Goal: Task Accomplishment & Management: Manage account settings

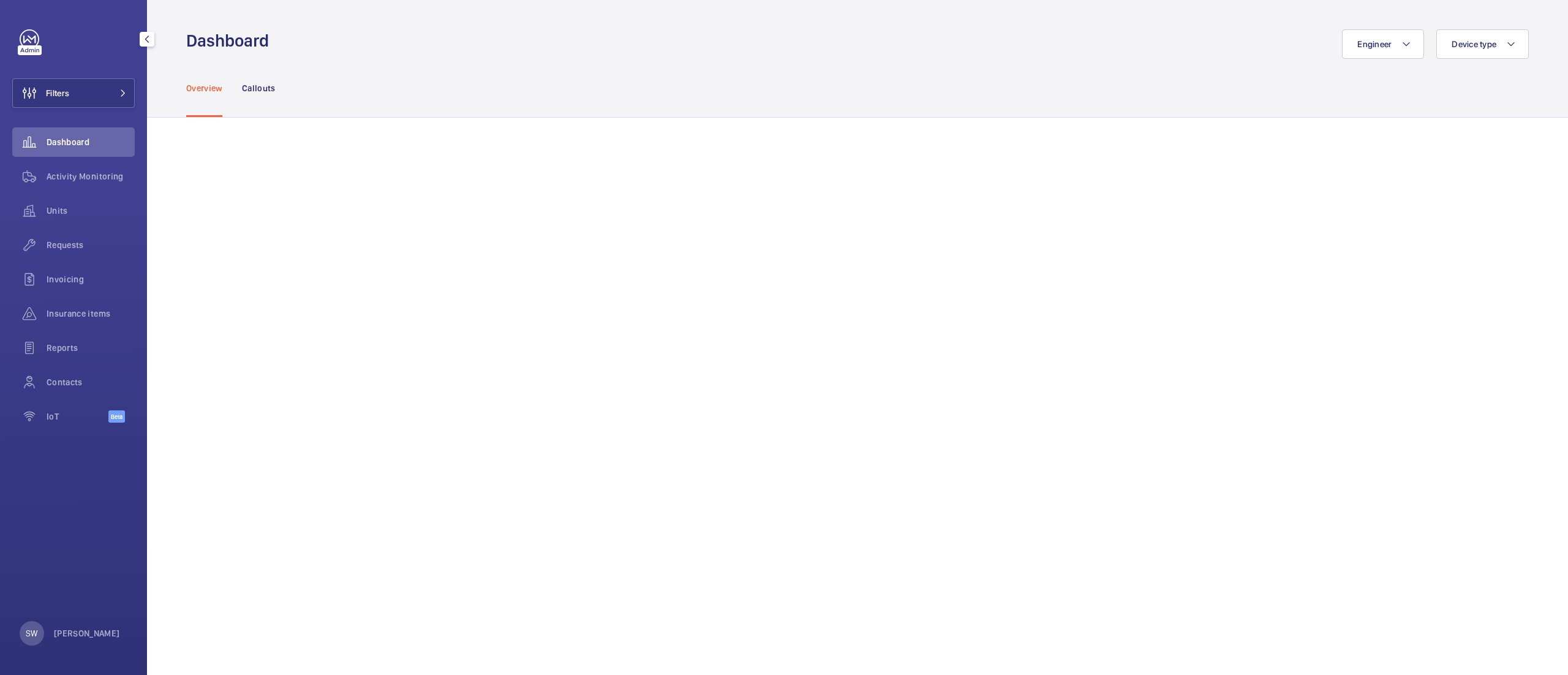
click at [77, 100] on button "Filters" at bounding box center [73, 93] width 123 height 29
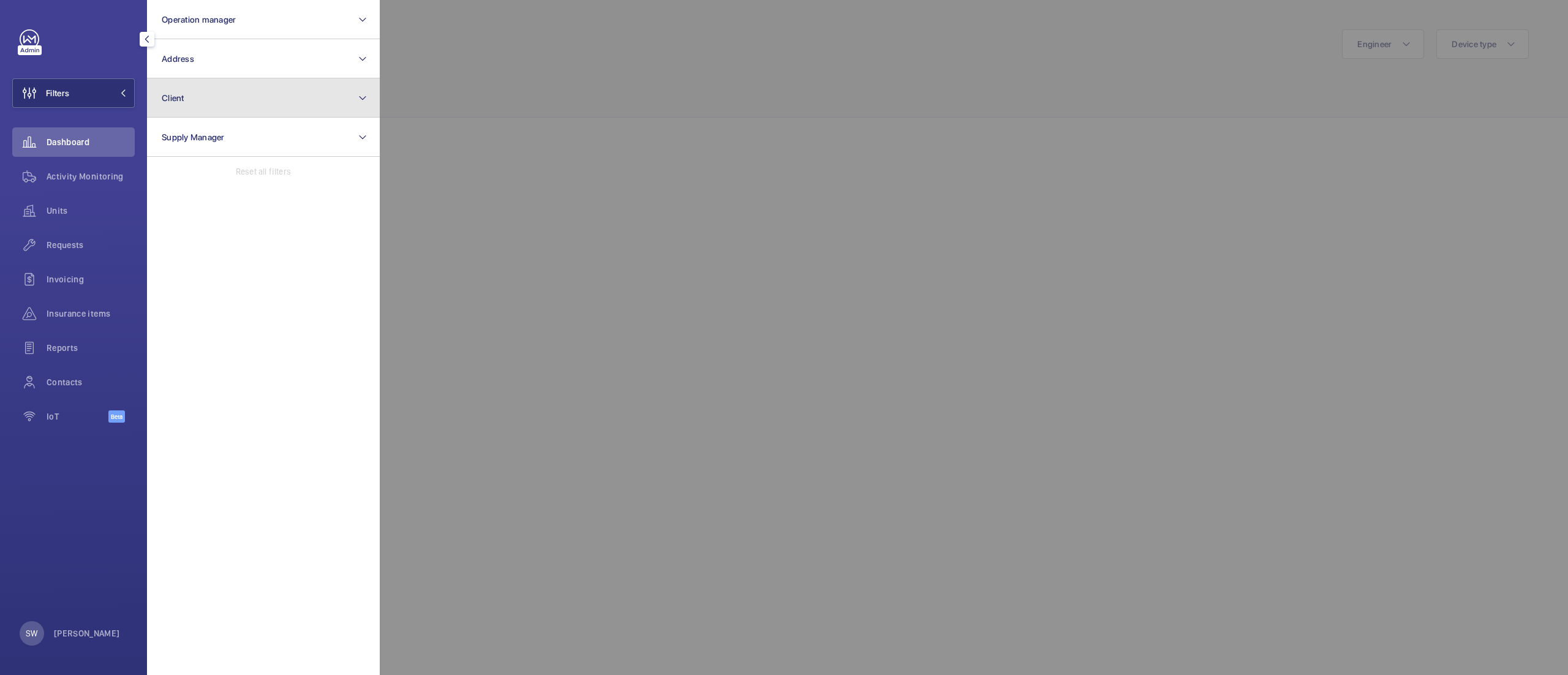
click at [280, 82] on button "Client" at bounding box center [263, 98] width 233 height 40
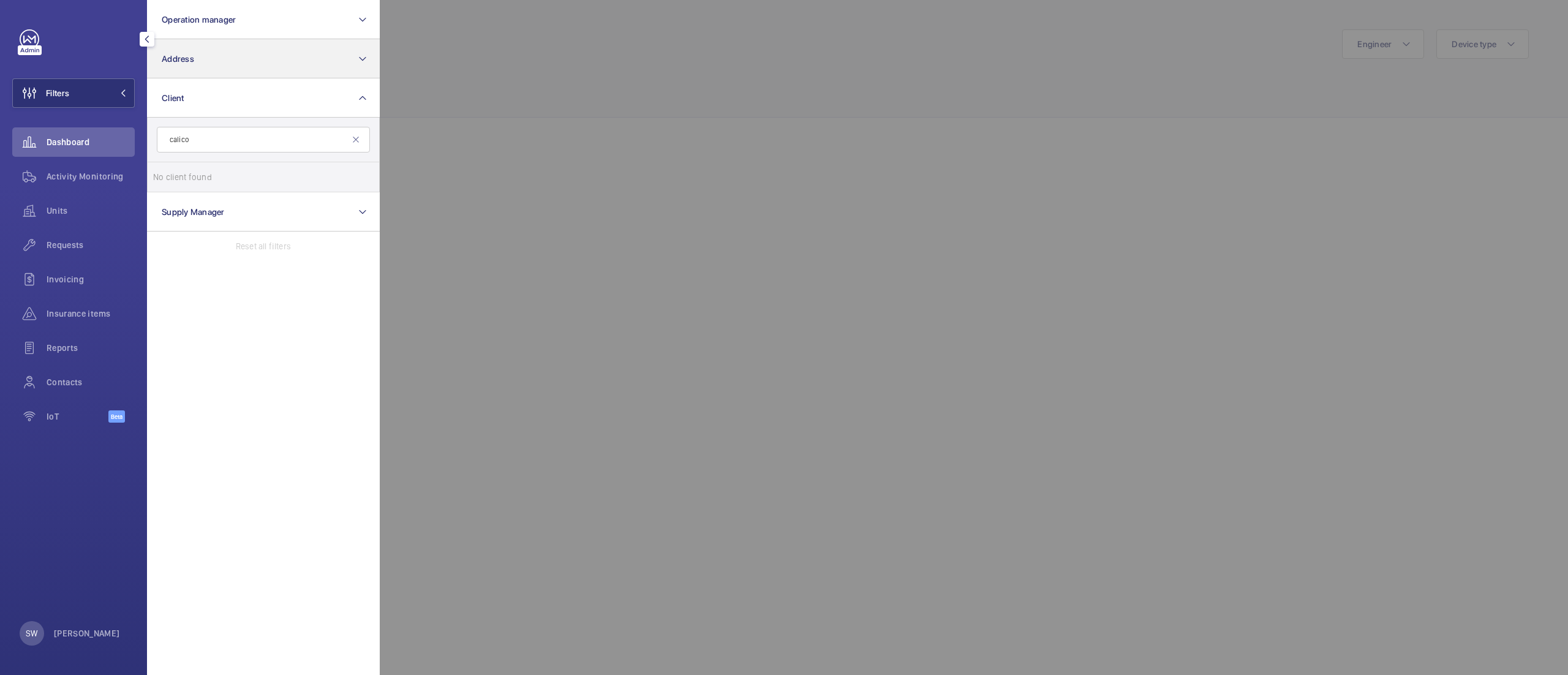
type input "calico"
click at [270, 63] on button "Address" at bounding box center [263, 59] width 233 height 40
click at [258, 134] on span "[GEOGRAPHIC_DATA] - , [STREET_ADDRESS]" at bounding box center [264, 137] width 168 height 12
click at [178, 134] on input "[GEOGRAPHIC_DATA] - , [STREET_ADDRESS]" at bounding box center [165, 137] width 25 height 25
checkbox input "true"
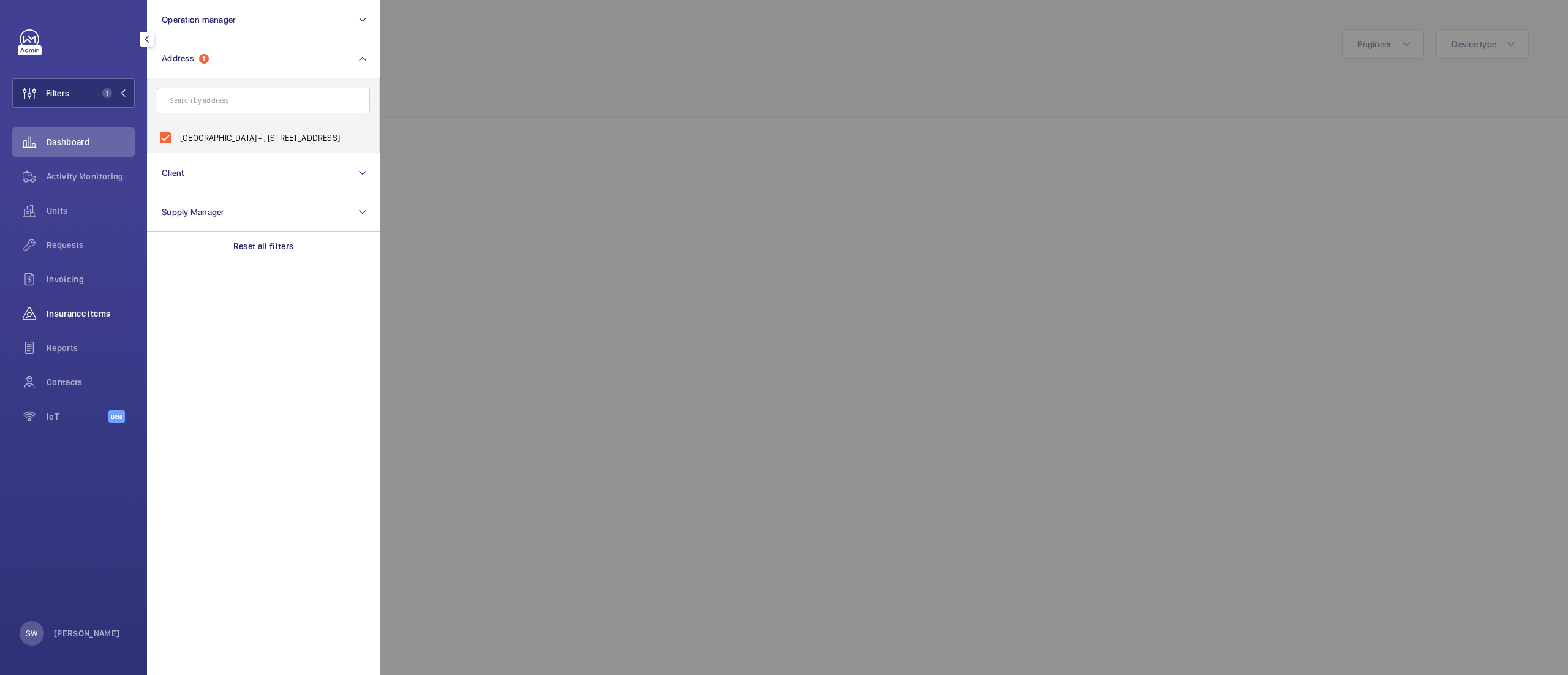
click at [84, 311] on span "Insurance items" at bounding box center [90, 313] width 88 height 12
click at [663, 61] on div at bounding box center [1164, 338] width 1568 height 675
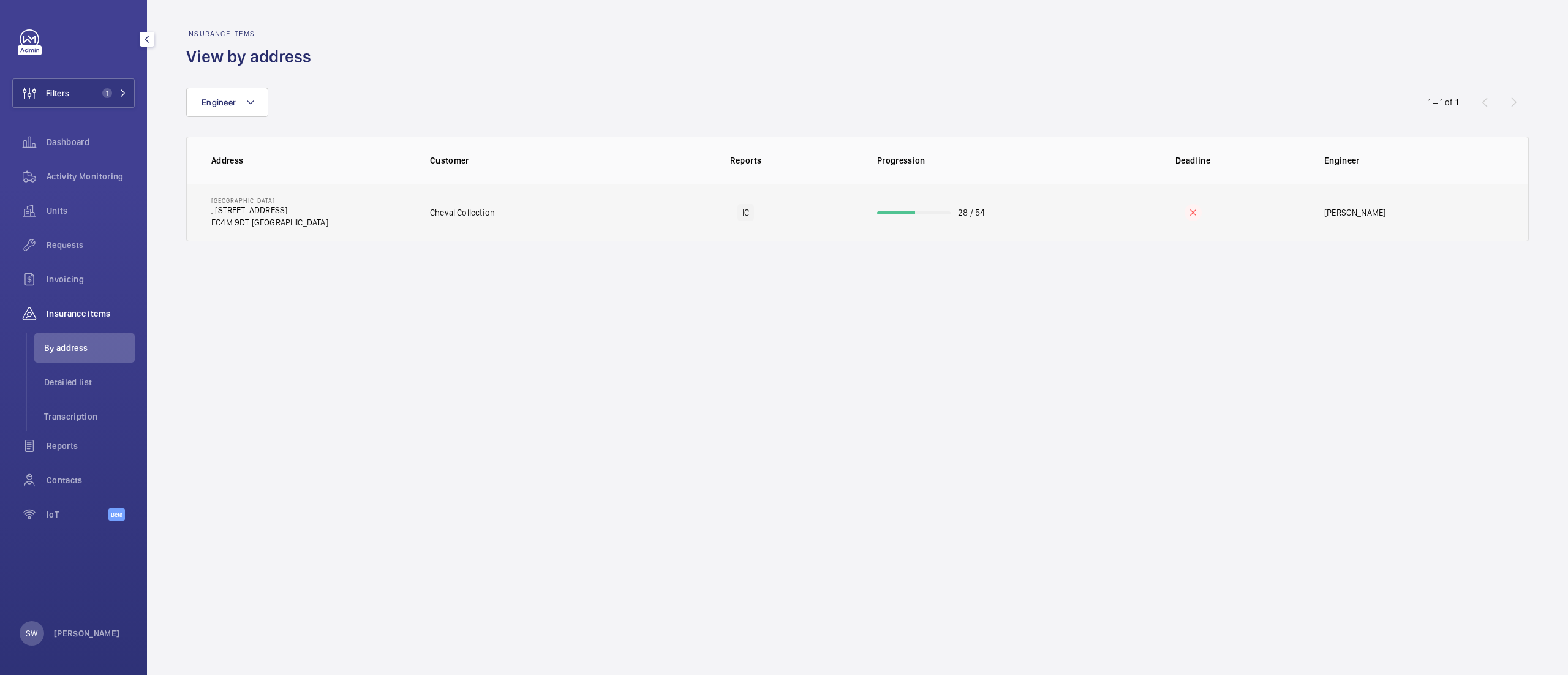
click at [954, 207] on td "28 / 54" at bounding box center [969, 212] width 223 height 58
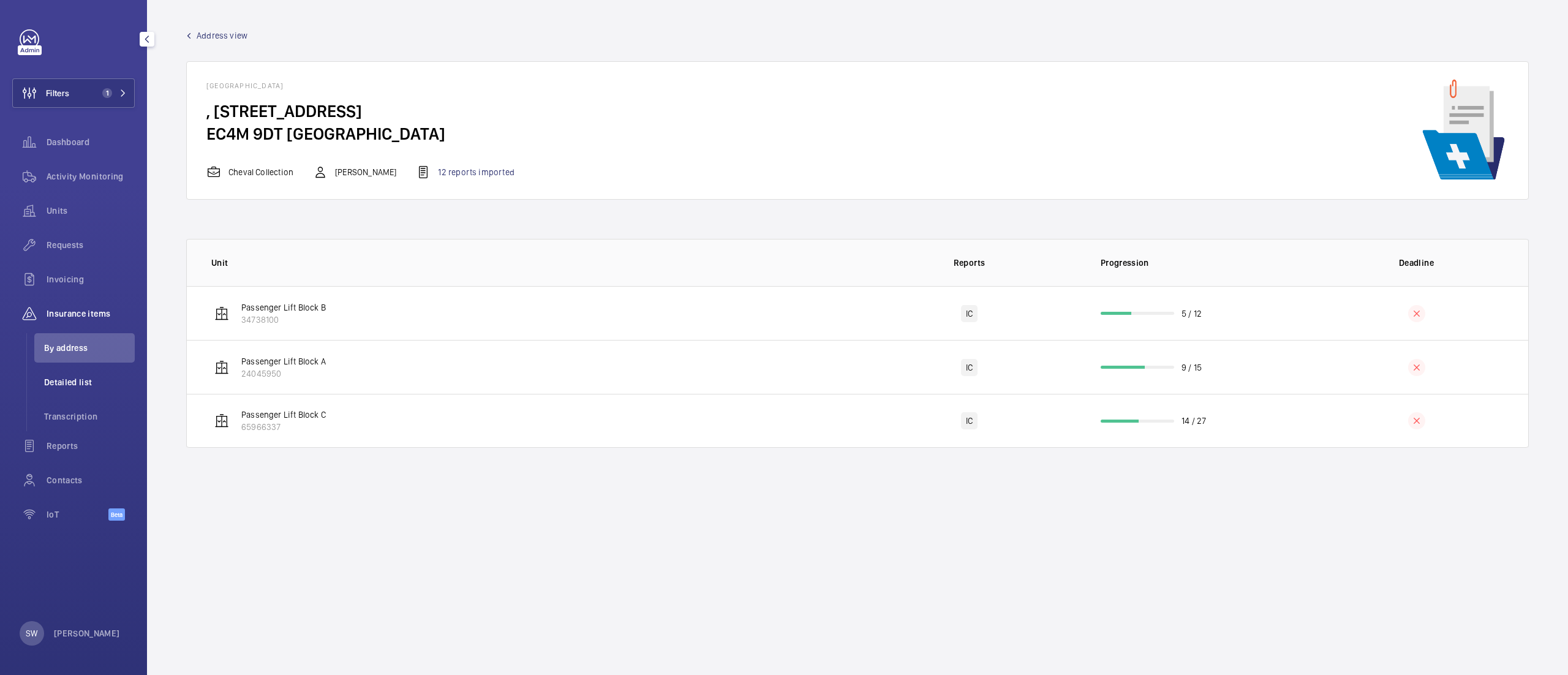
click at [86, 381] on span "Detailed list" at bounding box center [89, 382] width 91 height 12
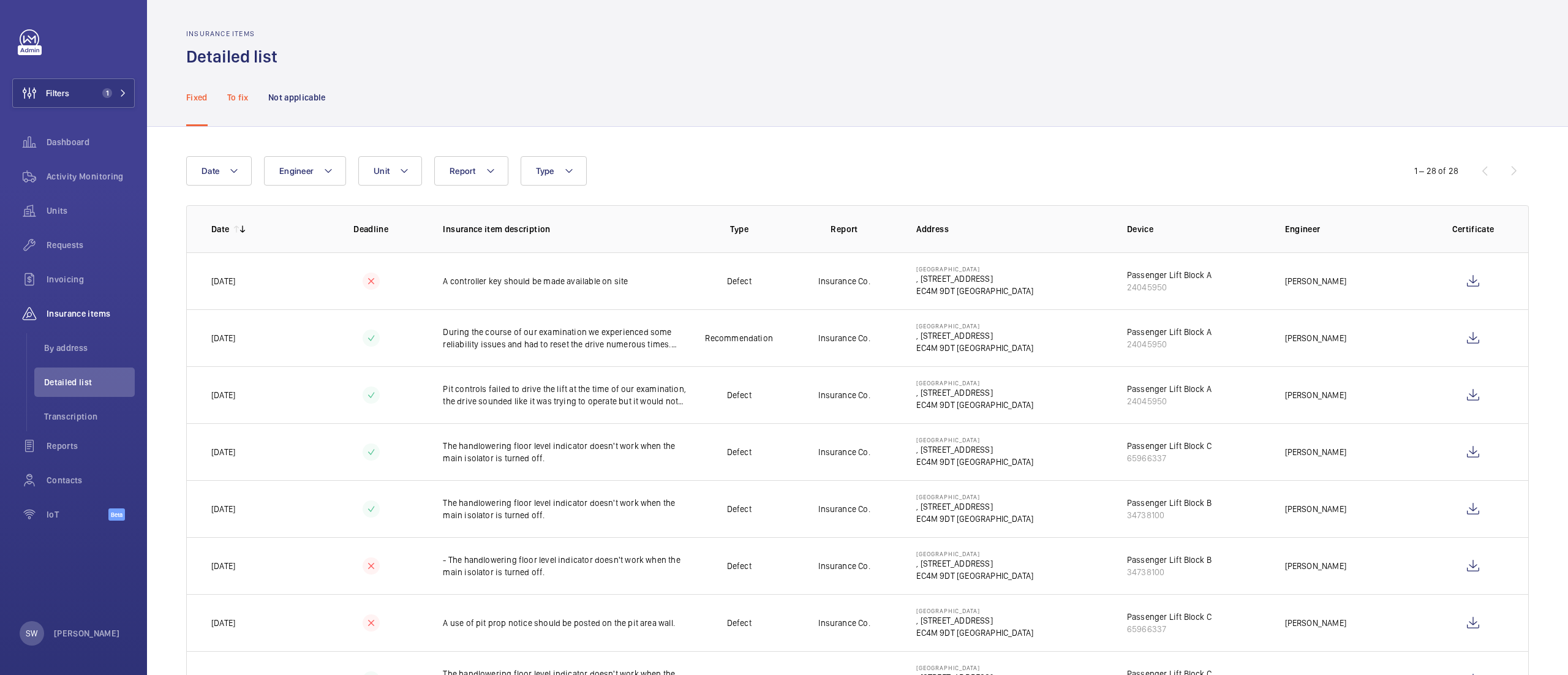
click at [238, 93] on p "To fix" at bounding box center [238, 97] width 21 height 12
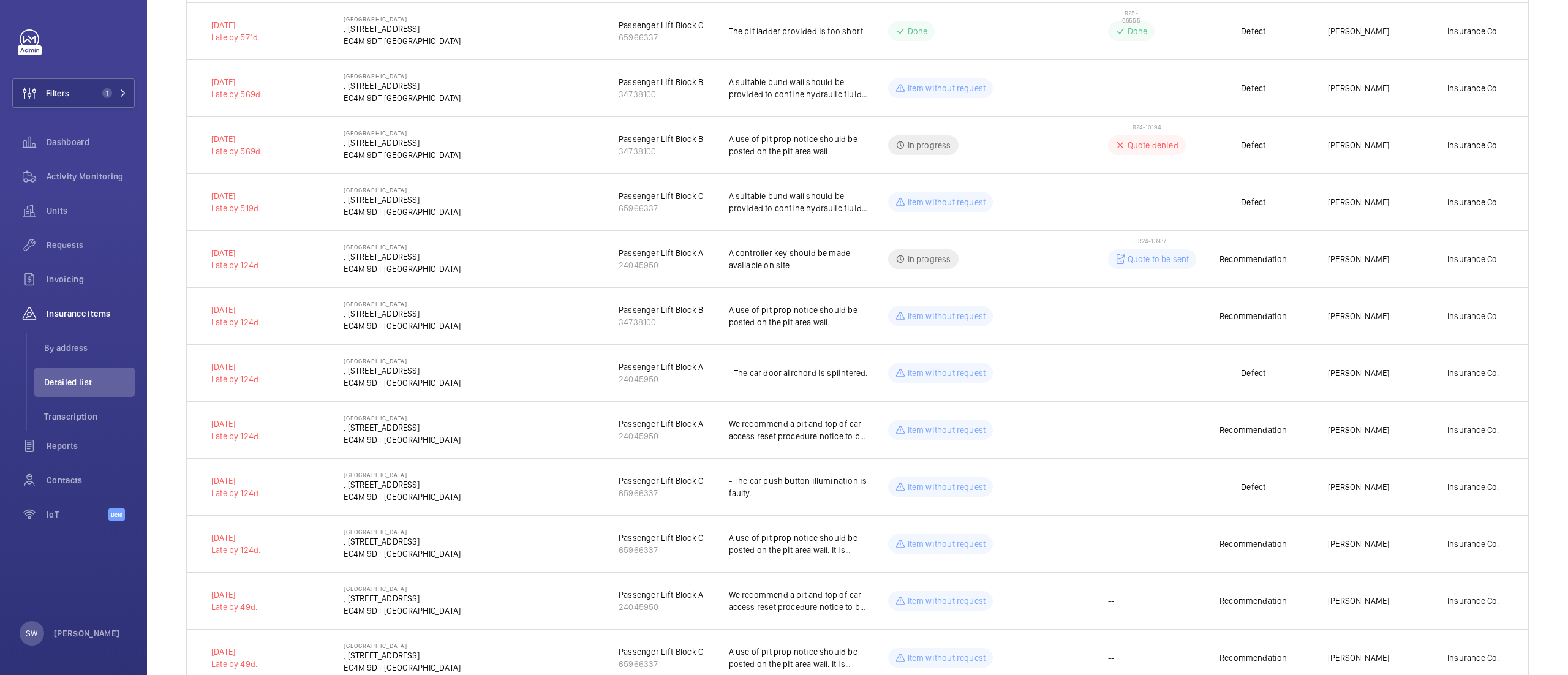
scroll to position [582, 0]
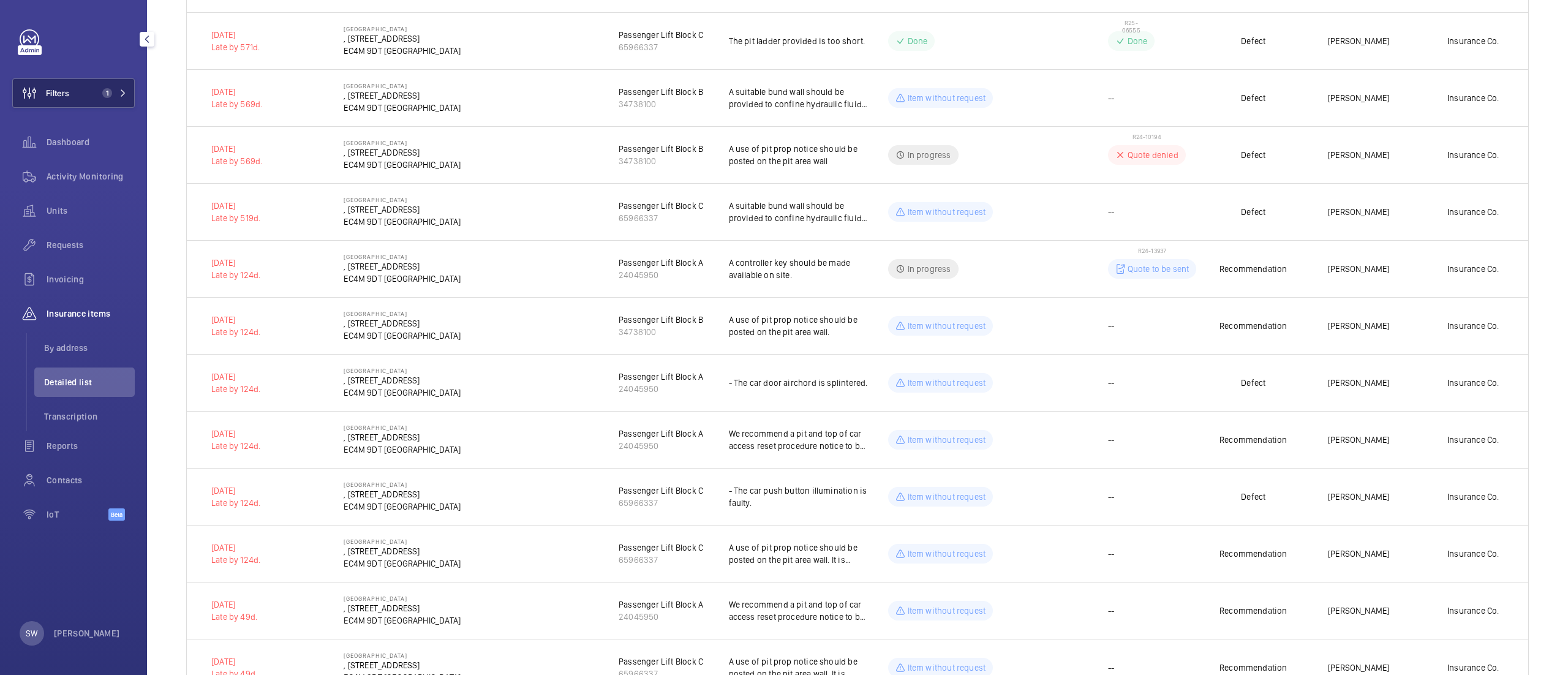
click at [91, 82] on button "Filters 1" at bounding box center [73, 93] width 123 height 29
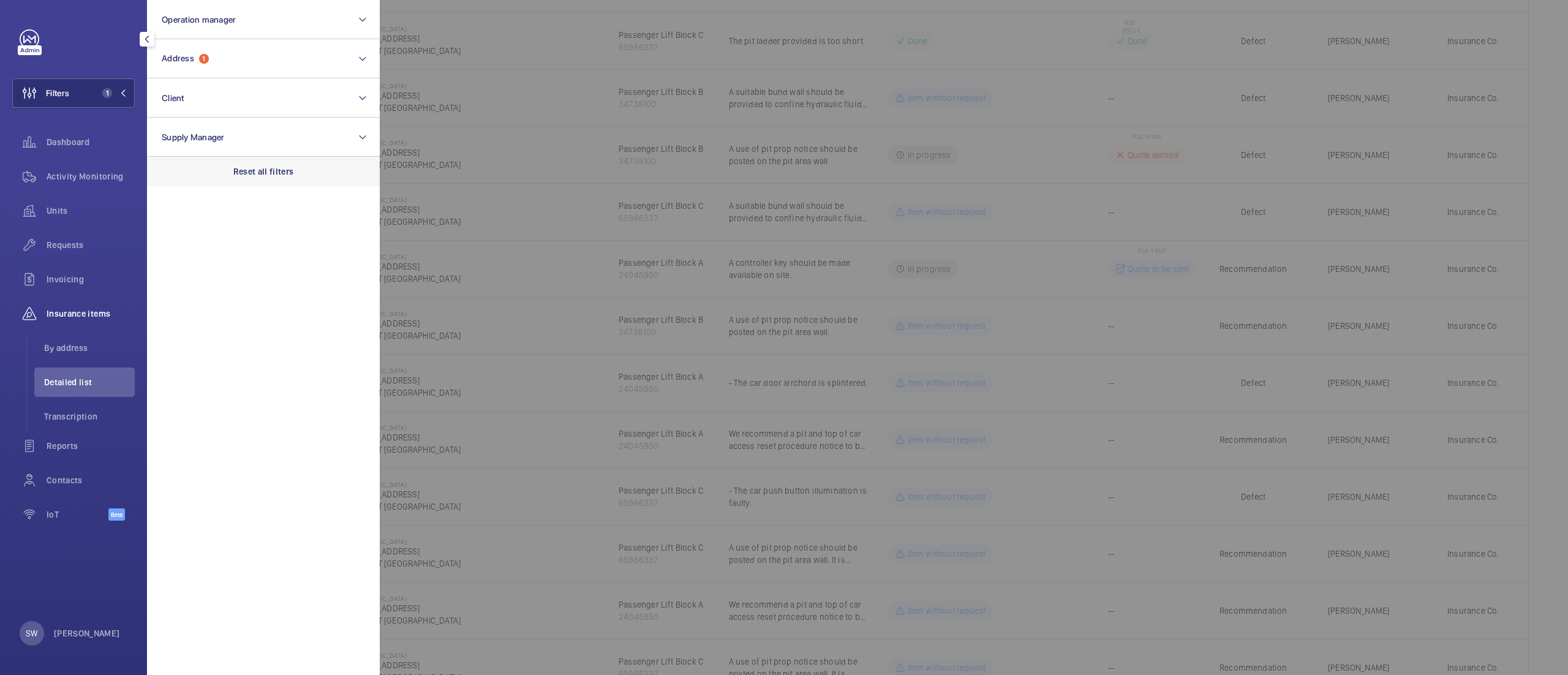
click at [331, 176] on div "Reset all filters" at bounding box center [263, 172] width 233 height 29
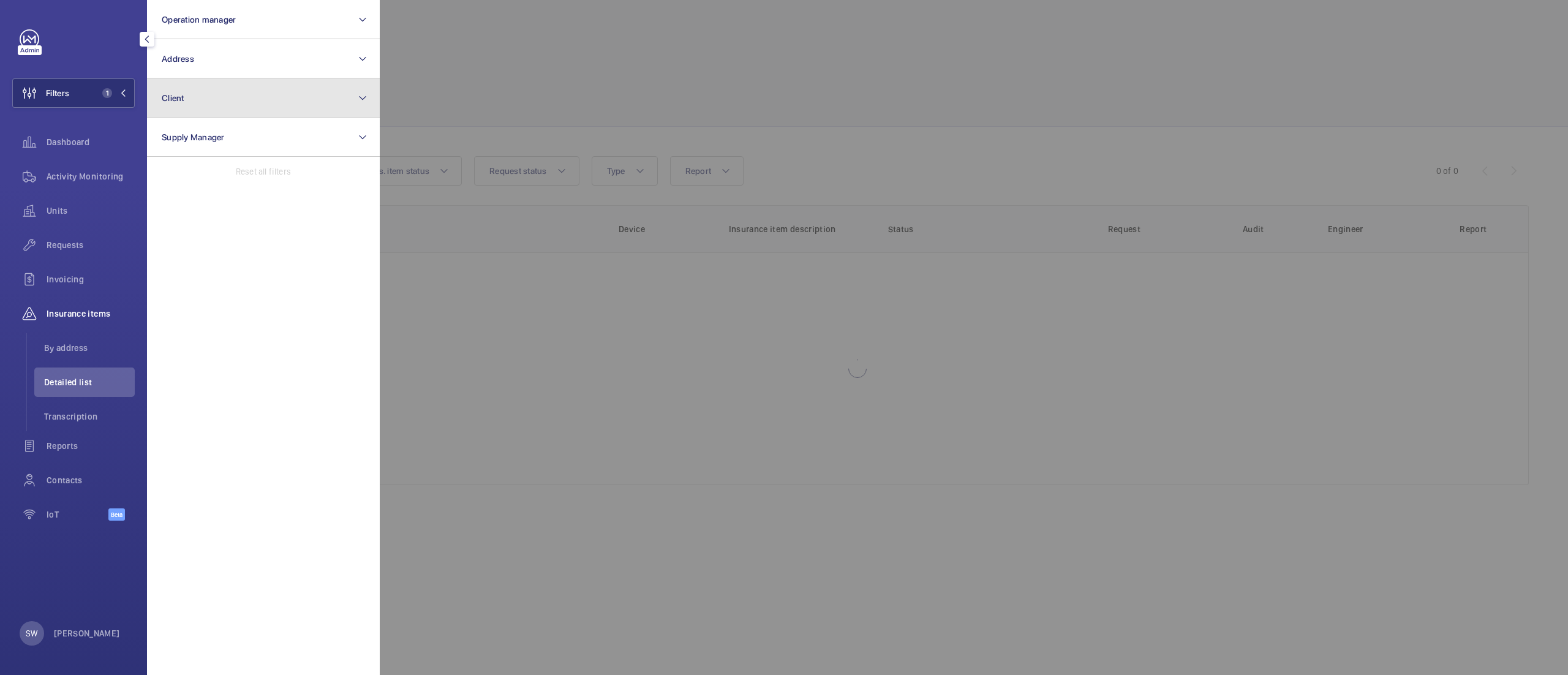
click at [265, 103] on button "Client" at bounding box center [263, 98] width 233 height 40
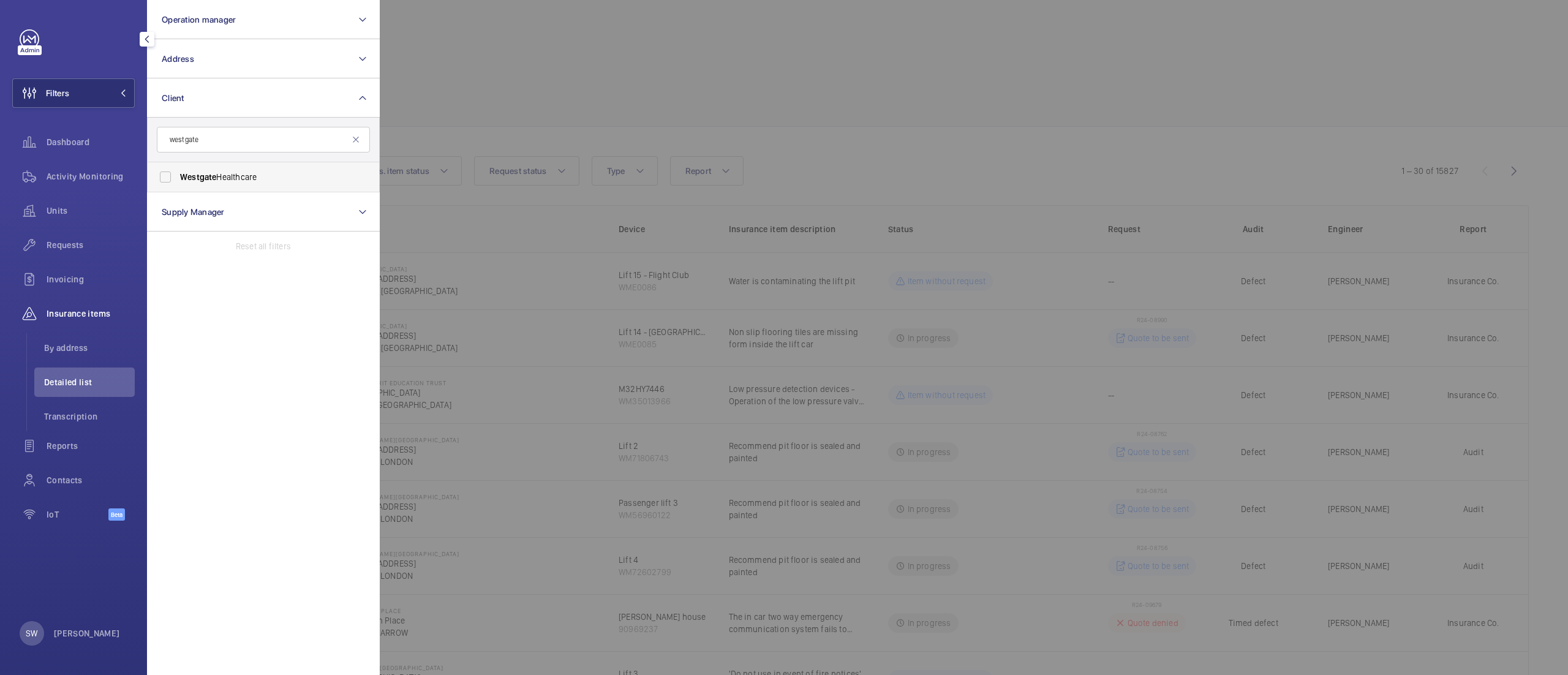
type input "westgate"
click at [230, 175] on span "Westgate Healthcare" at bounding box center [264, 177] width 168 height 12
click at [178, 175] on input "Westgate Healthcare" at bounding box center [165, 177] width 25 height 25
checkbox input "true"
click at [681, 67] on div at bounding box center [1164, 338] width 1568 height 675
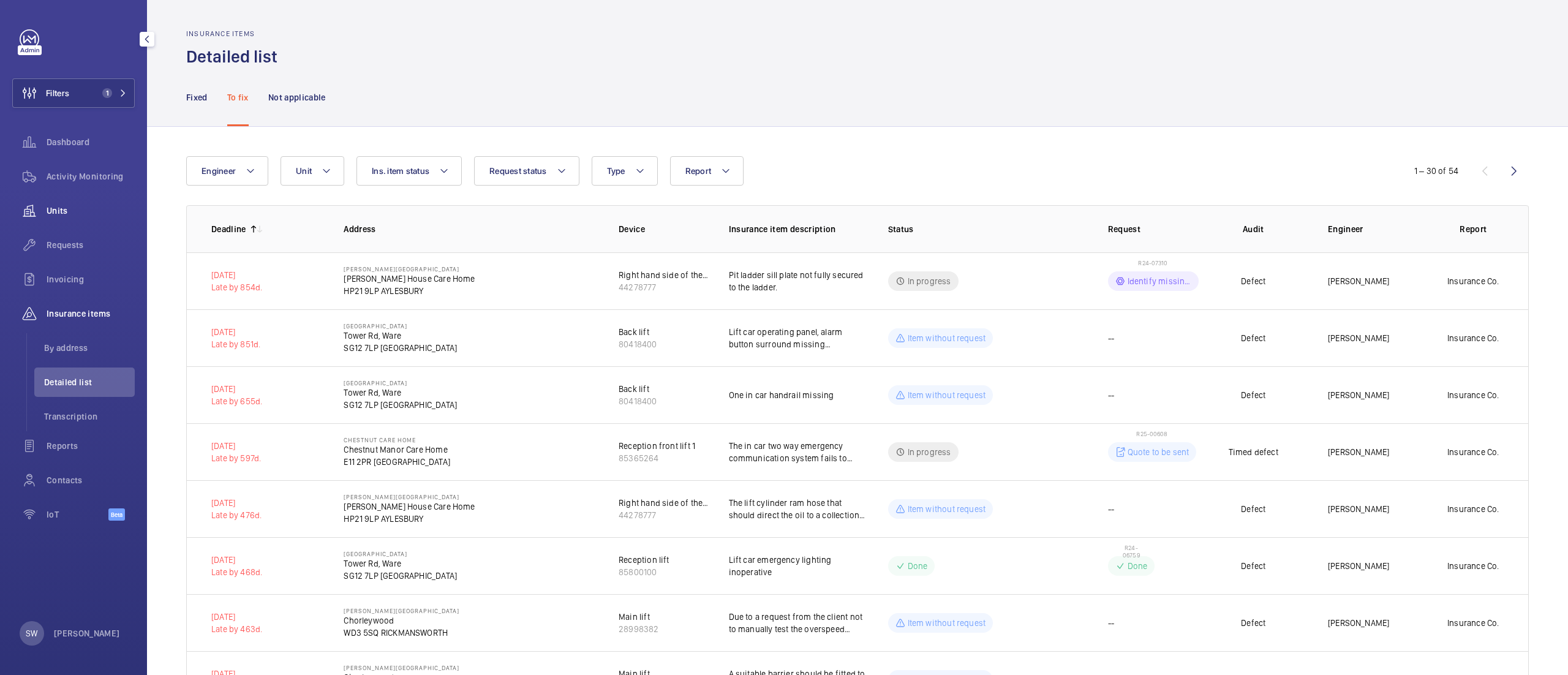
click at [69, 204] on div "Units" at bounding box center [73, 210] width 123 height 29
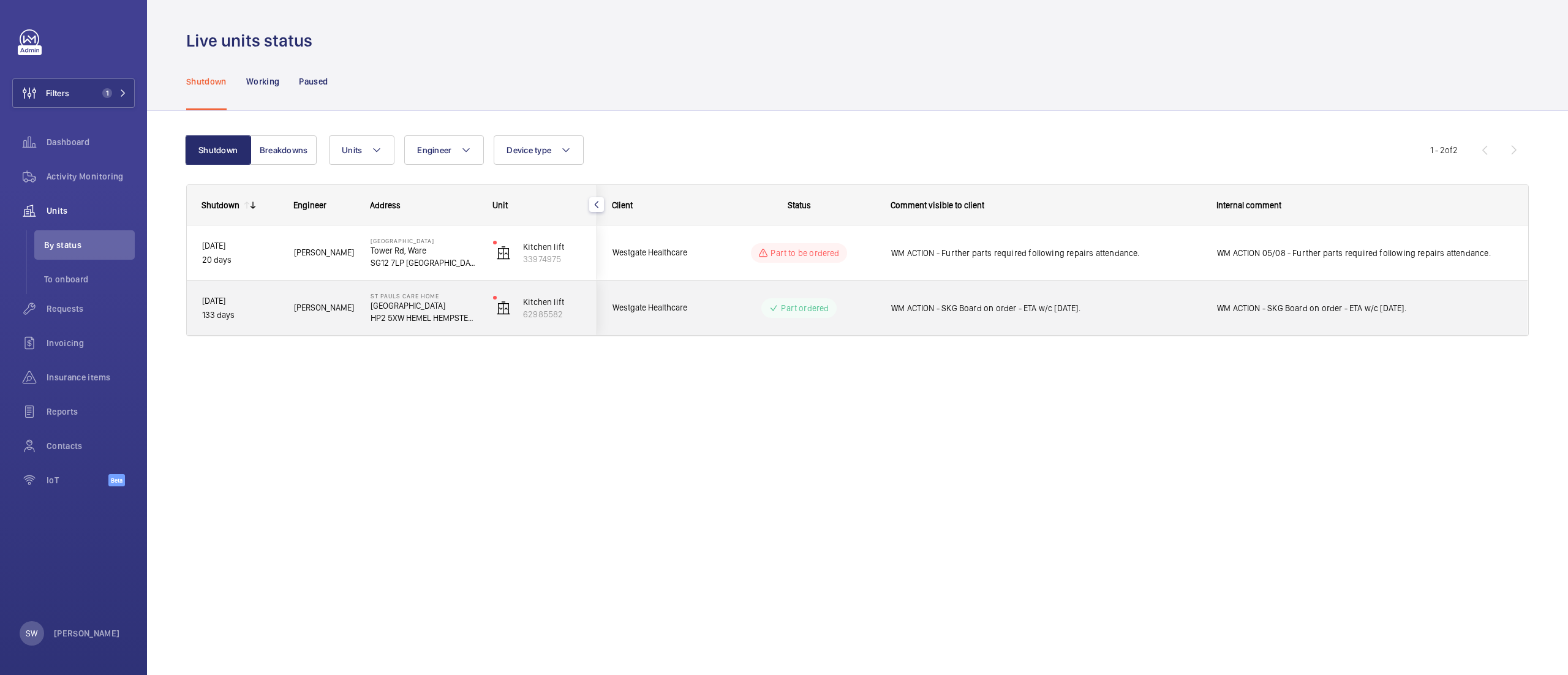
click at [1143, 301] on div "WM ACTION - SKG Board on order - ETA w/c [DATE]." at bounding box center [1046, 307] width 310 height 28
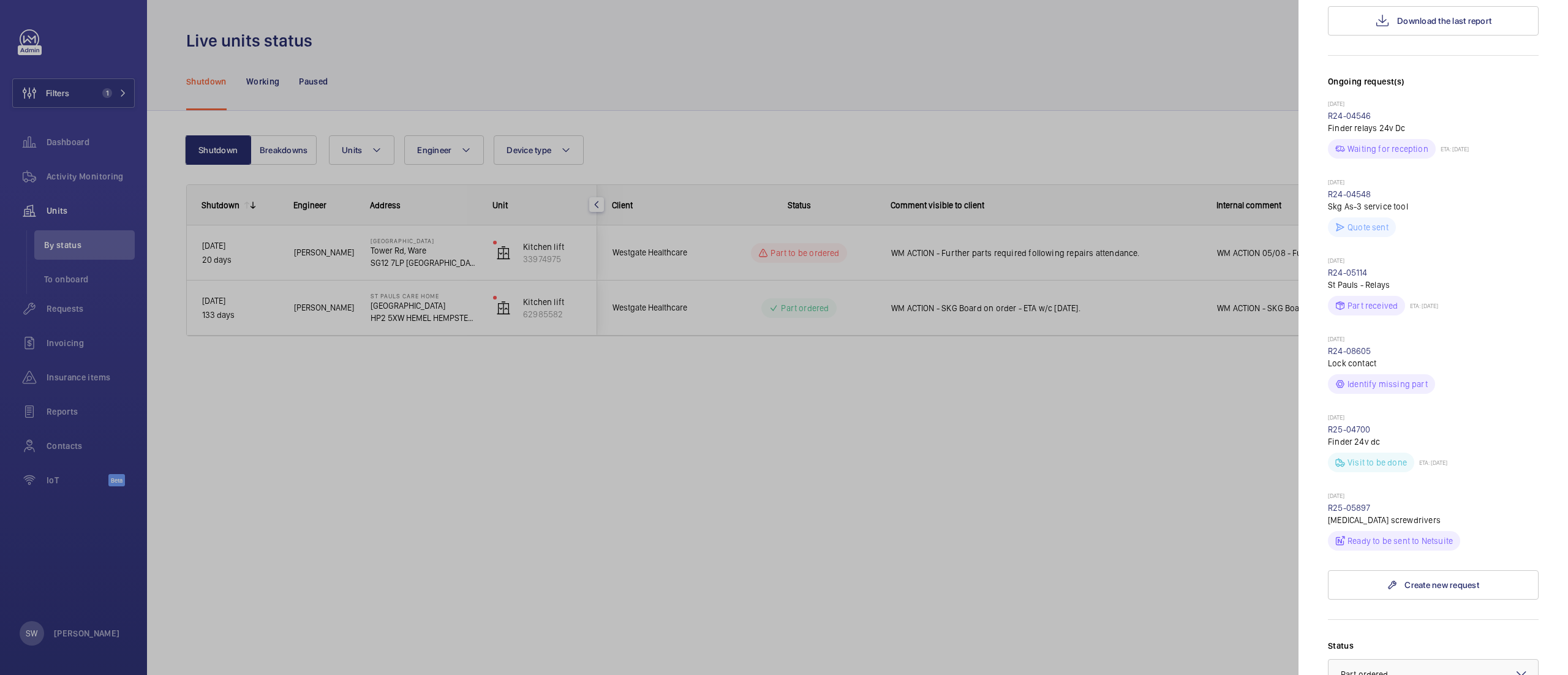
scroll to position [330, 0]
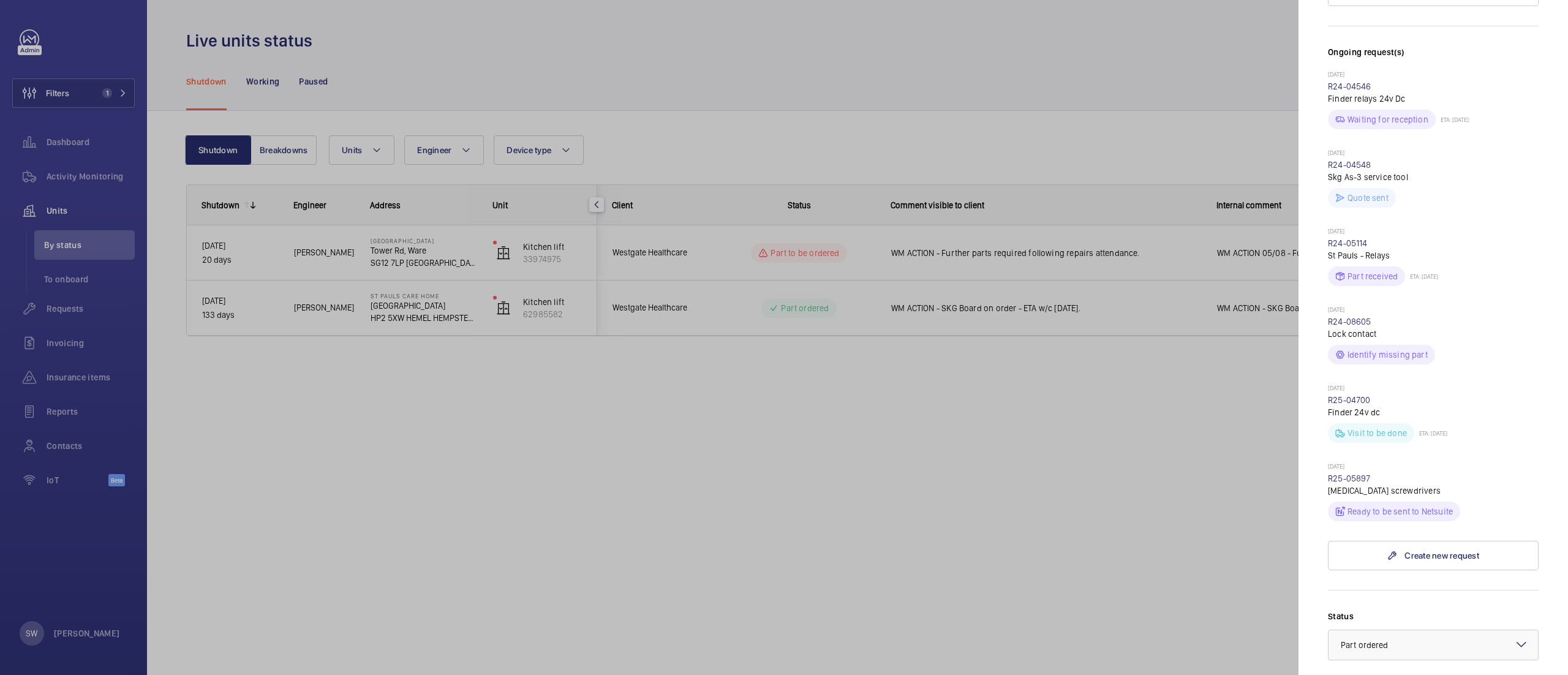
click at [988, 490] on div at bounding box center [784, 338] width 1568 height 675
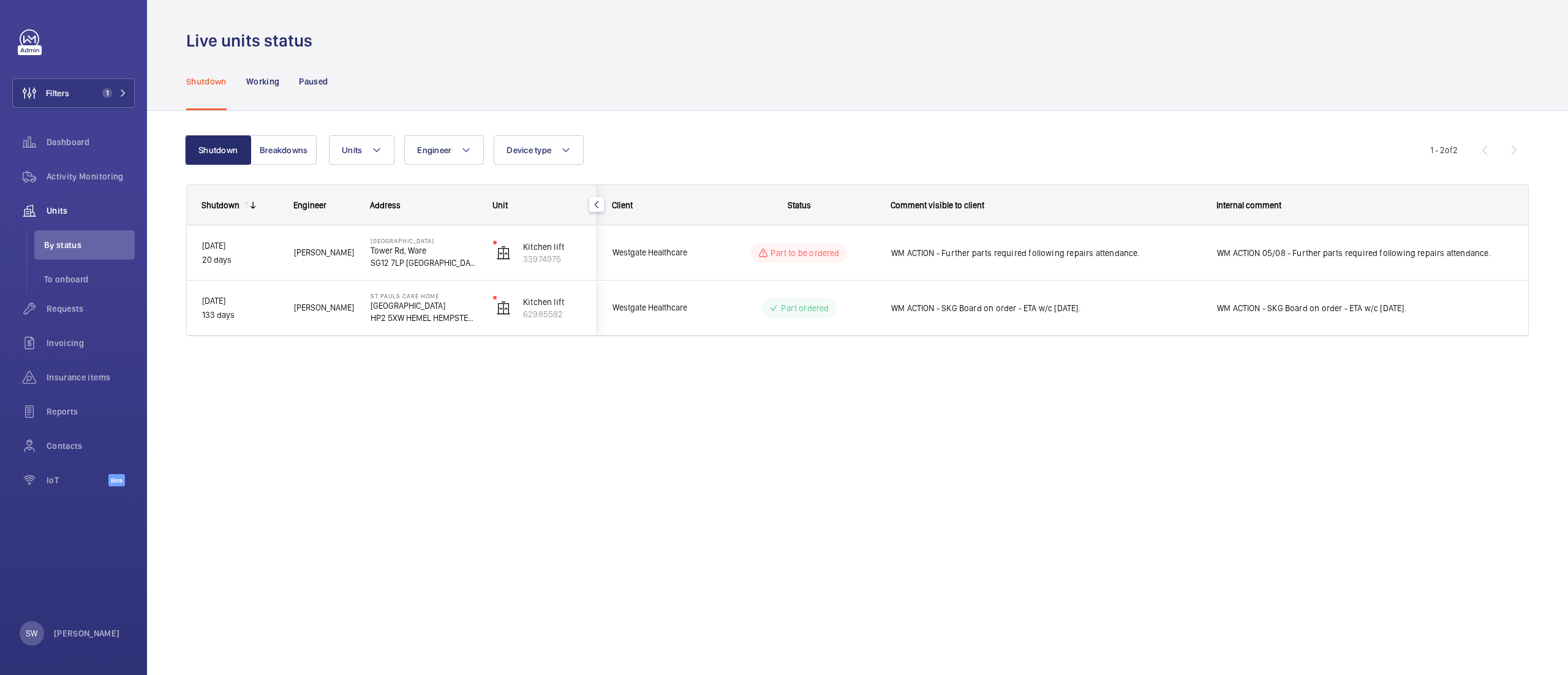
scroll to position [0, 0]
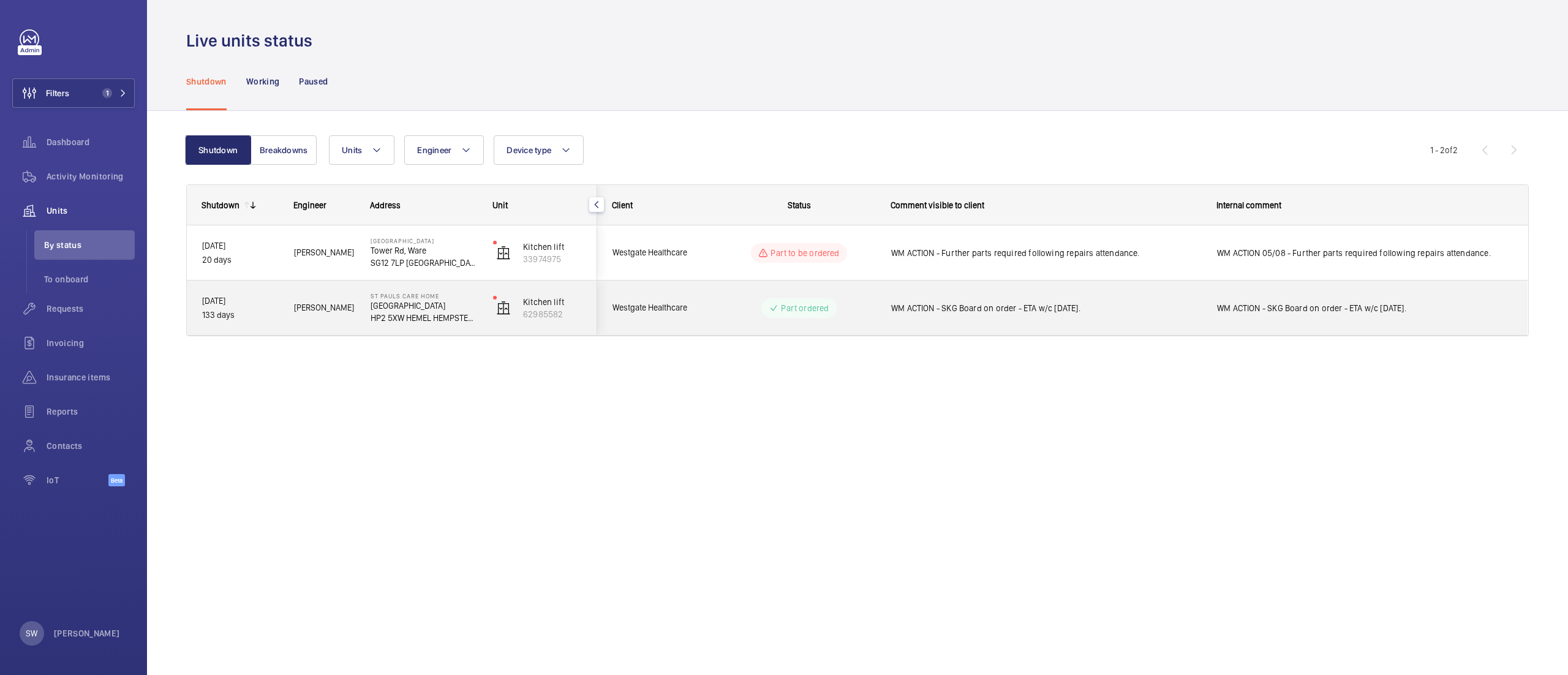
click at [1140, 332] on div "WM ACTION - SKG Board on order - ETA w/c [DATE]." at bounding box center [1039, 307] width 325 height 52
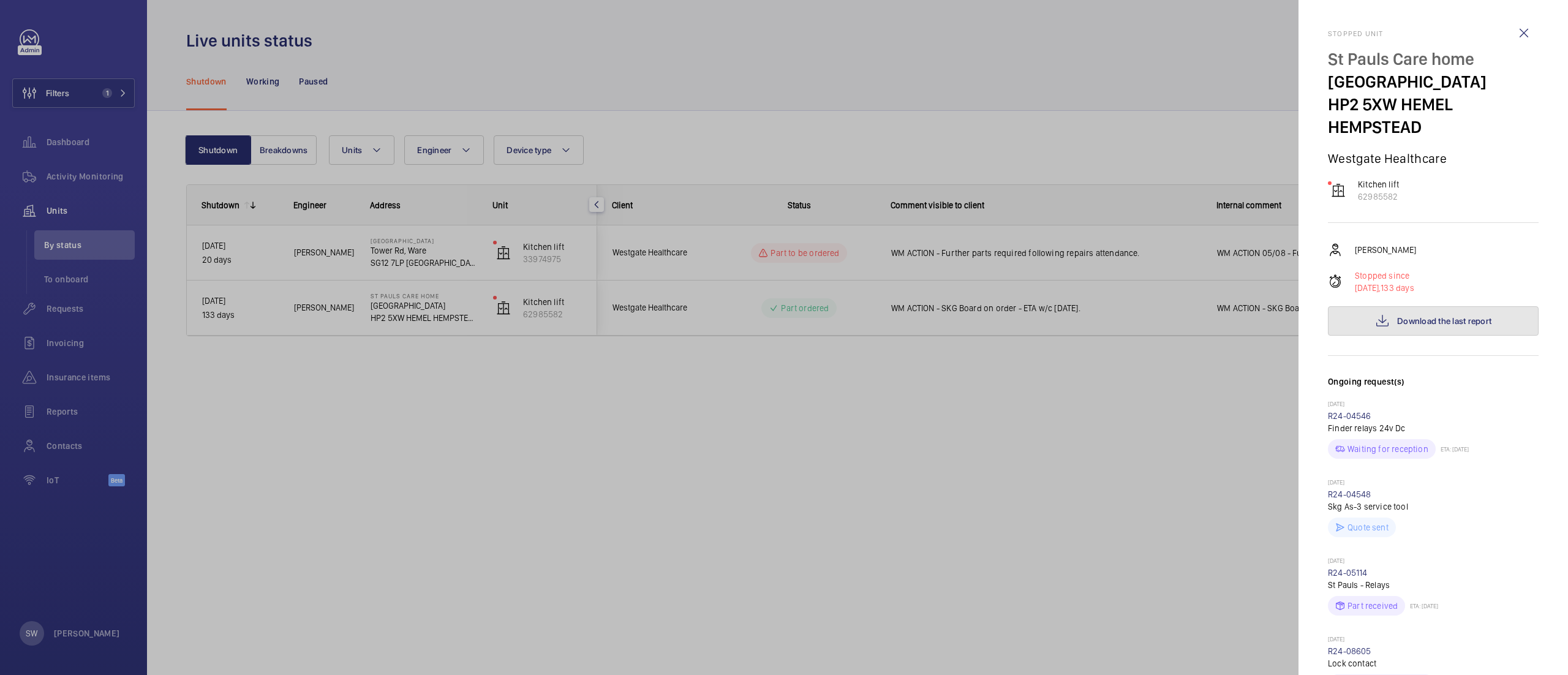
click at [1505, 311] on button "Download the last report" at bounding box center [1433, 321] width 210 height 29
click at [779, 479] on div at bounding box center [784, 338] width 1568 height 675
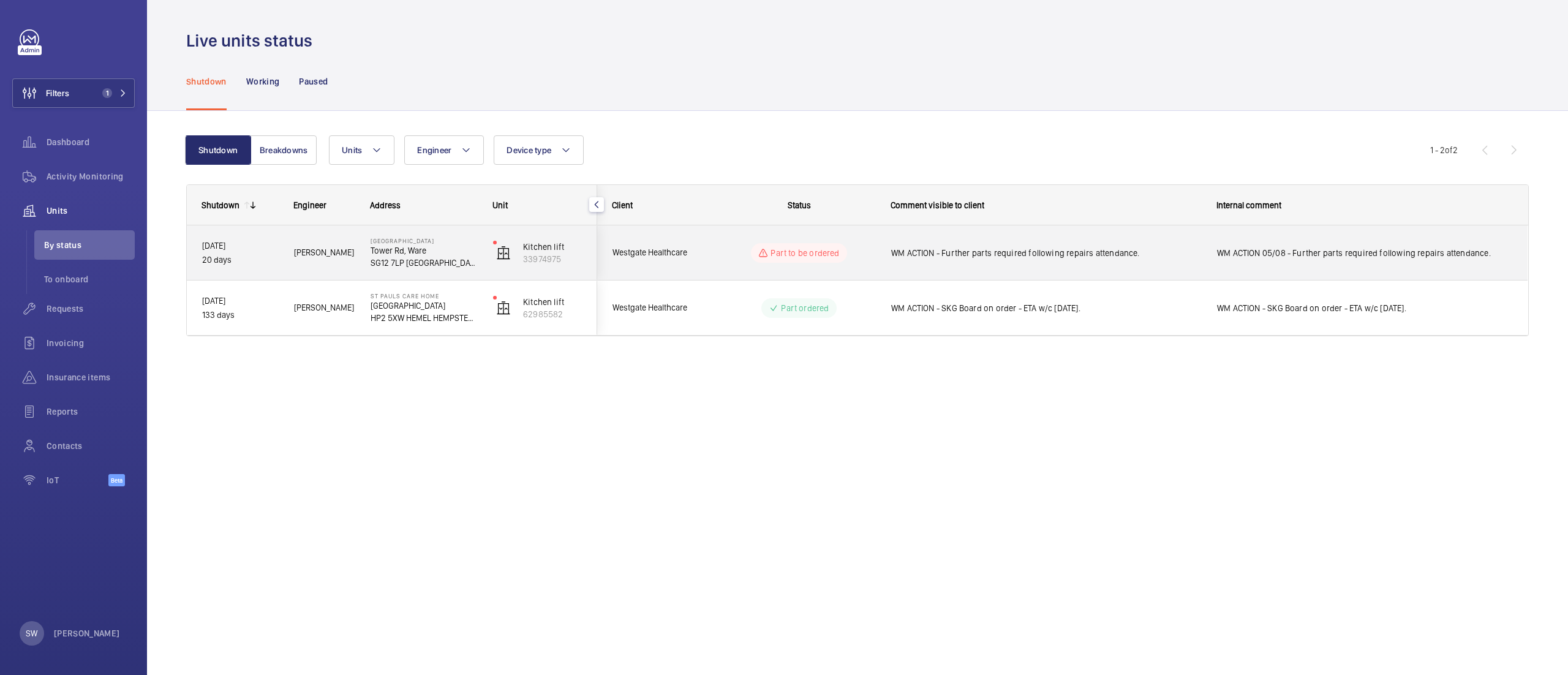
click at [1030, 245] on div "WM ACTION - Further parts required following repairs attendance." at bounding box center [1046, 252] width 310 height 28
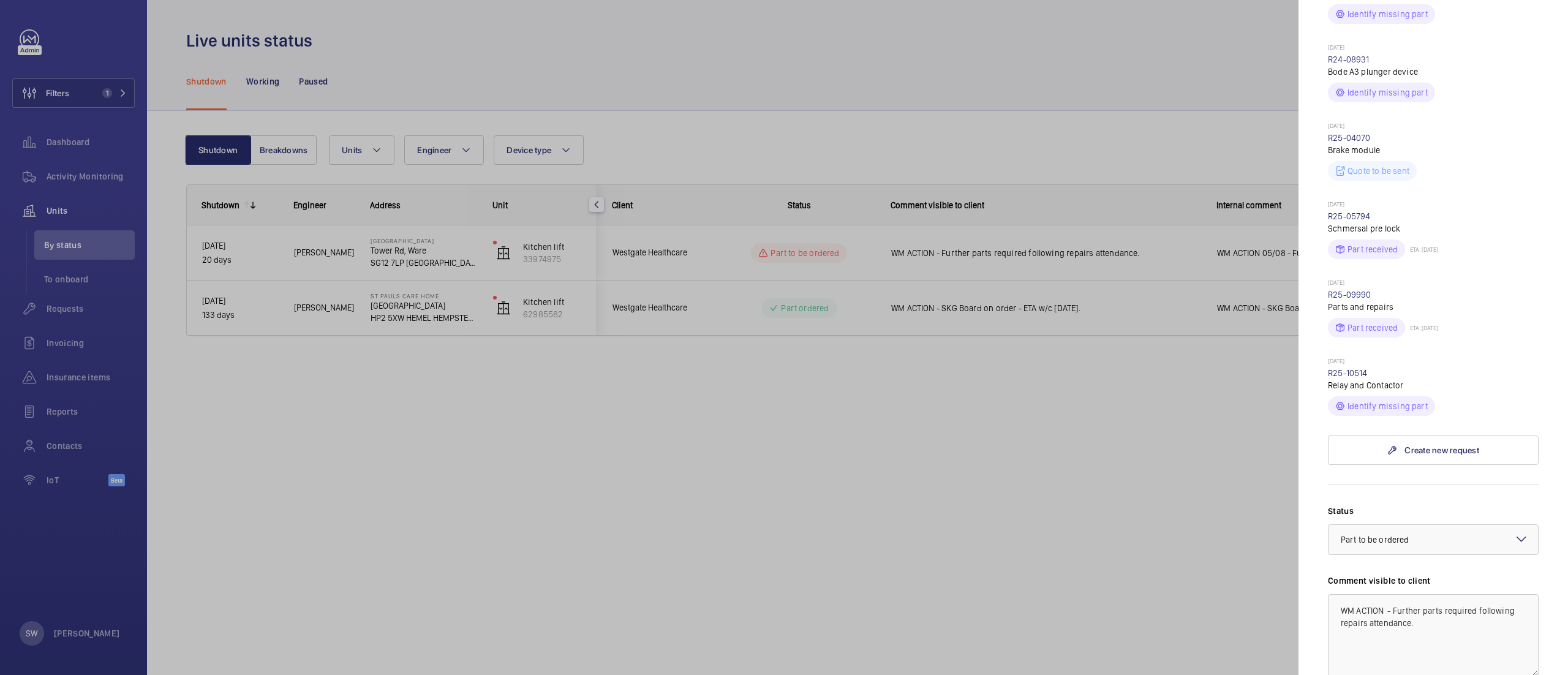
scroll to position [506, 0]
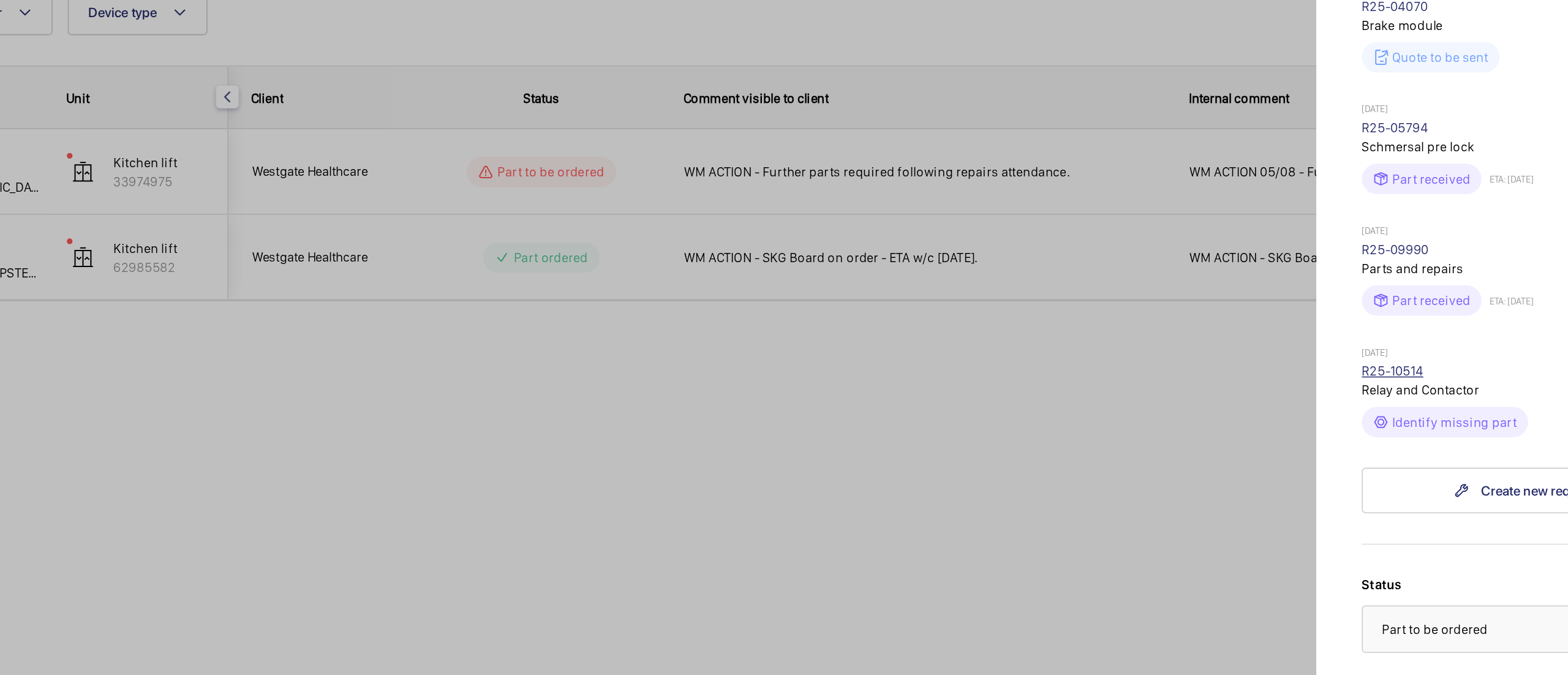
click at [1346, 376] on link "R25-10514" at bounding box center [1348, 380] width 40 height 9
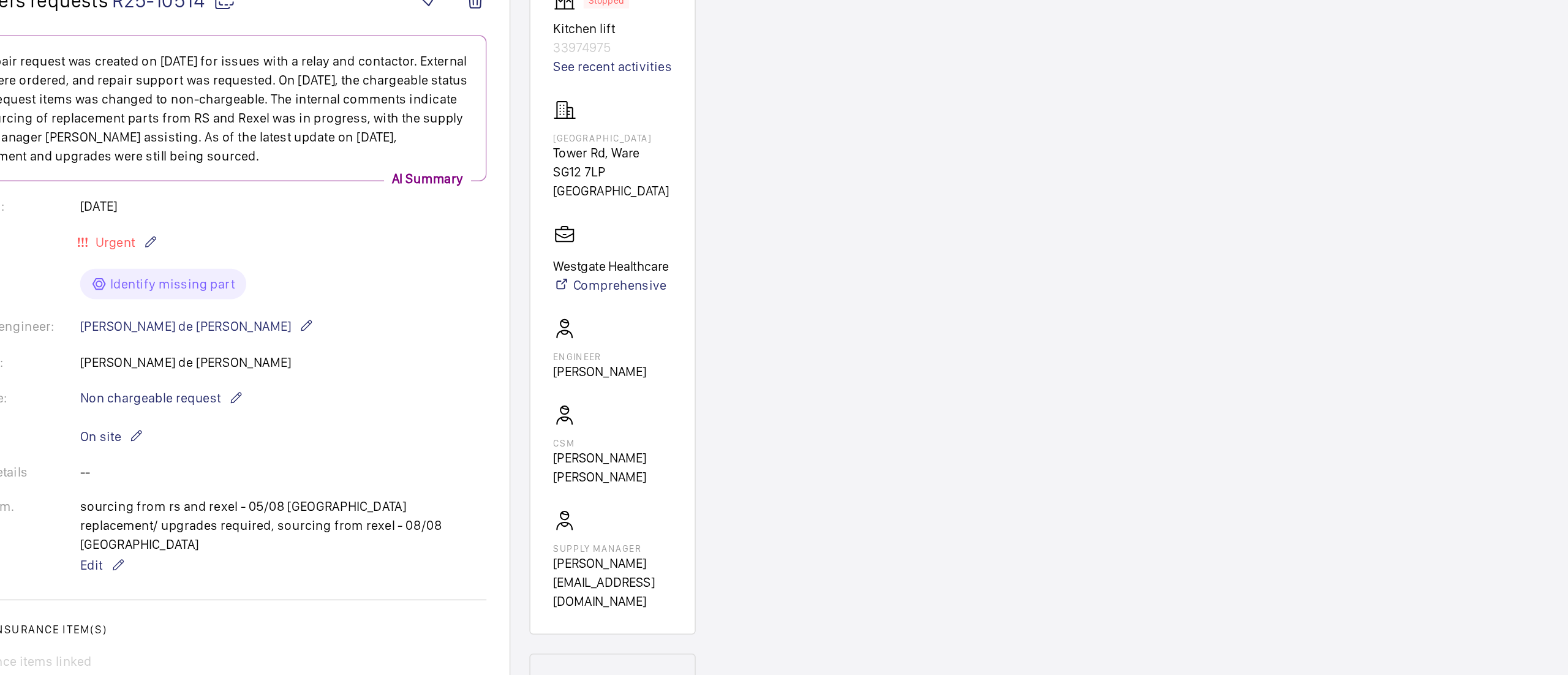
scroll to position [1, 0]
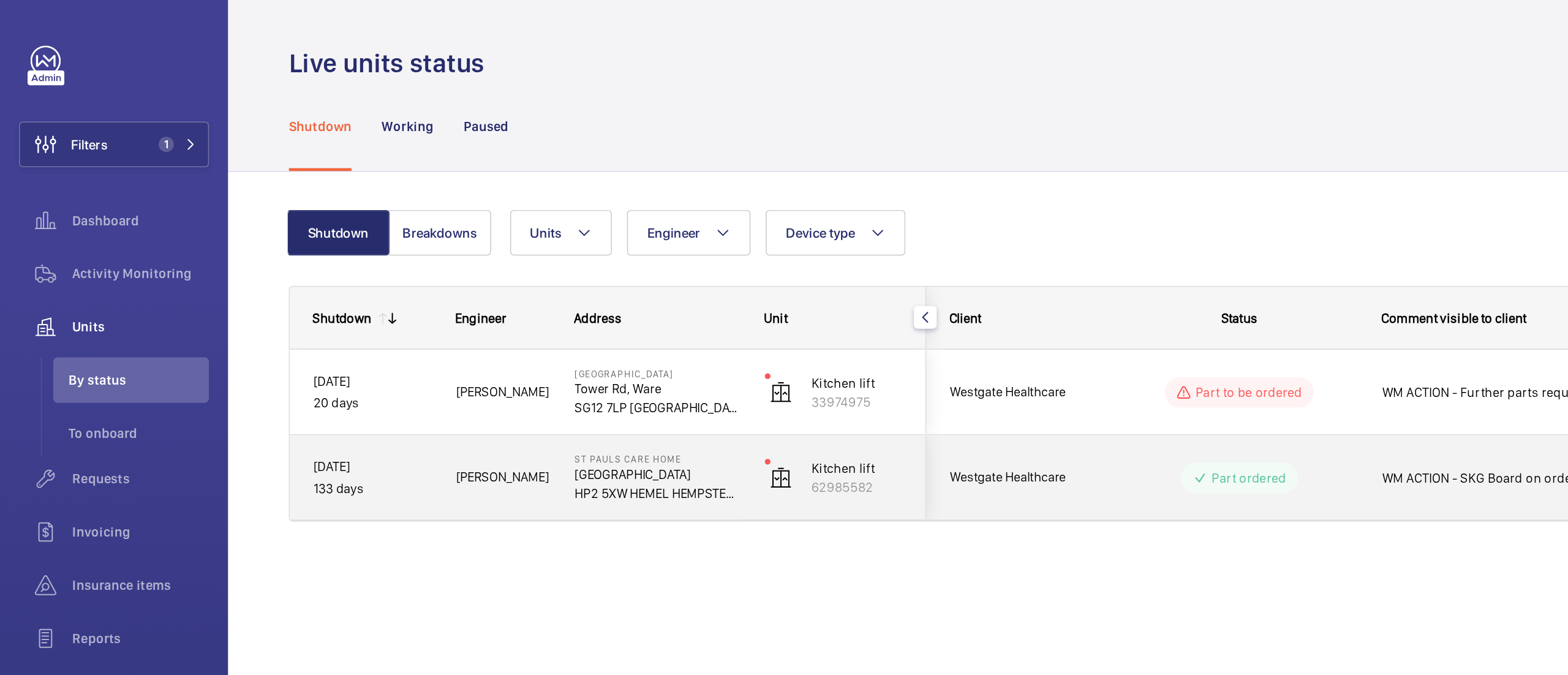
click at [736, 303] on wm-front-pills-cell "Part ordered" at bounding box center [799, 307] width 153 height 20
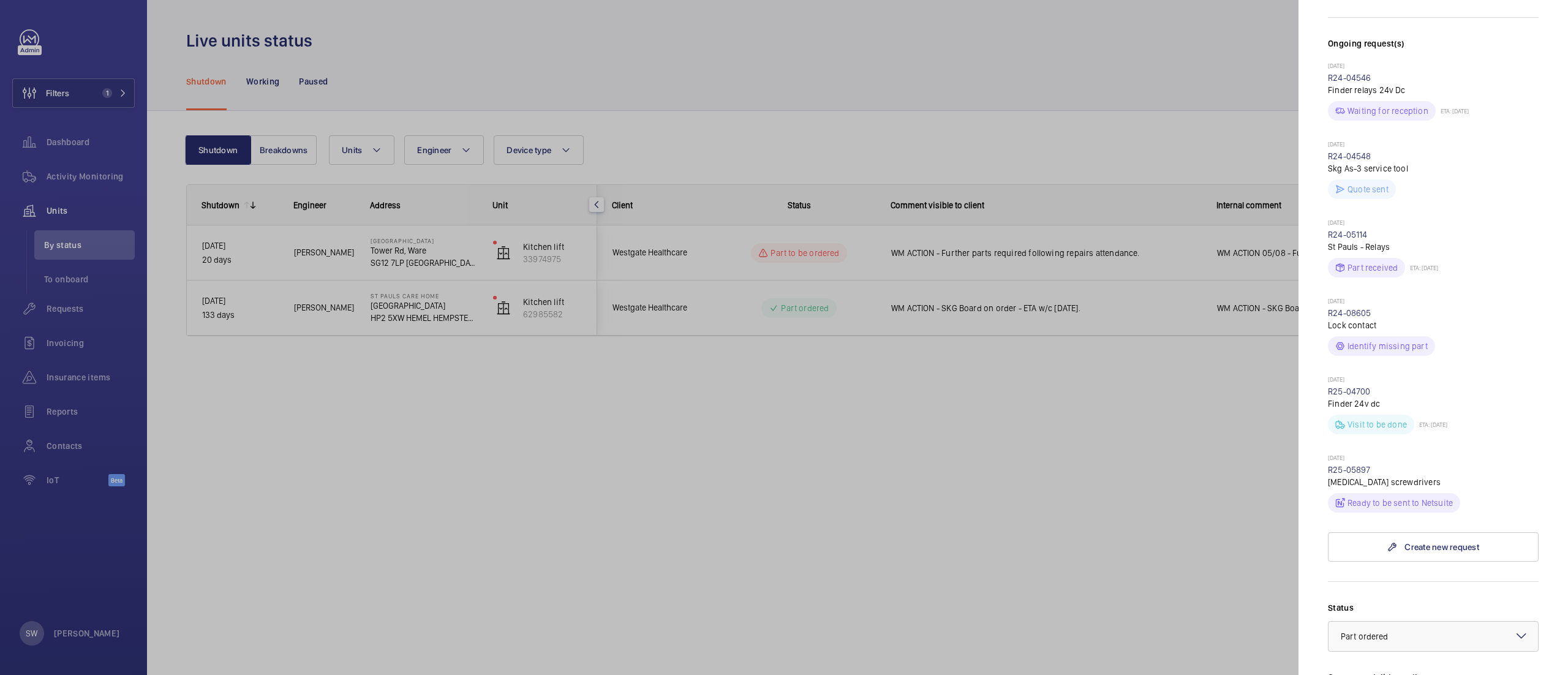
scroll to position [337, 0]
click at [763, 482] on div at bounding box center [784, 338] width 1568 height 675
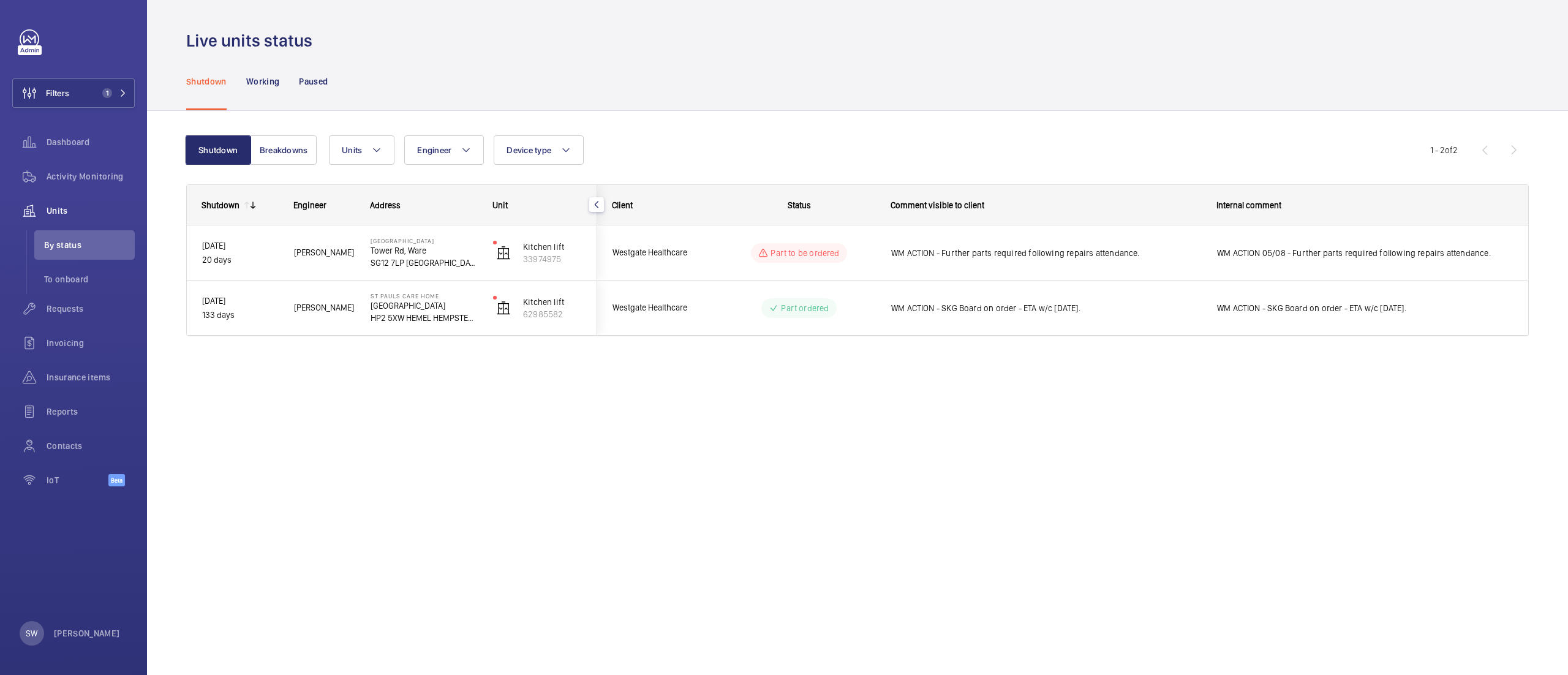
scroll to position [0, 0]
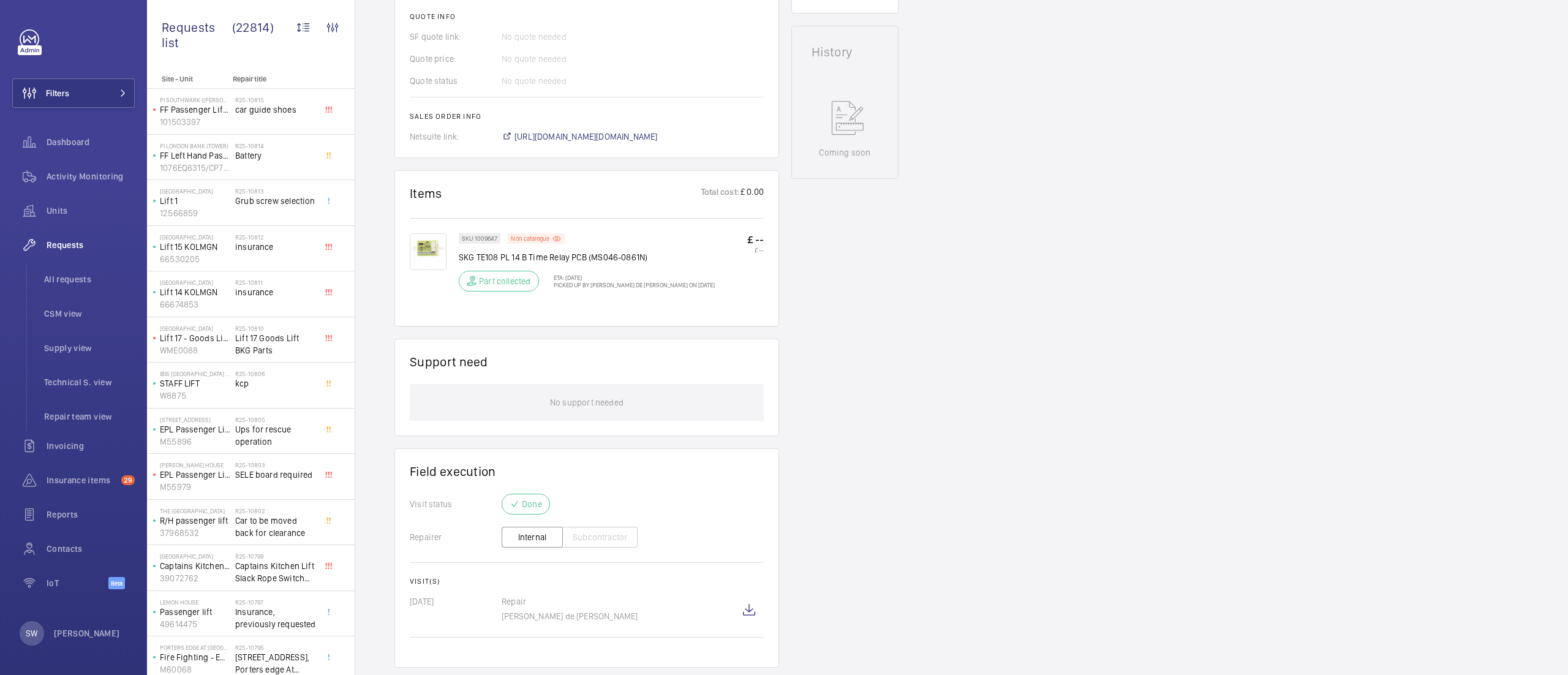
scroll to position [542, 0]
